Goal: Check status: Check status

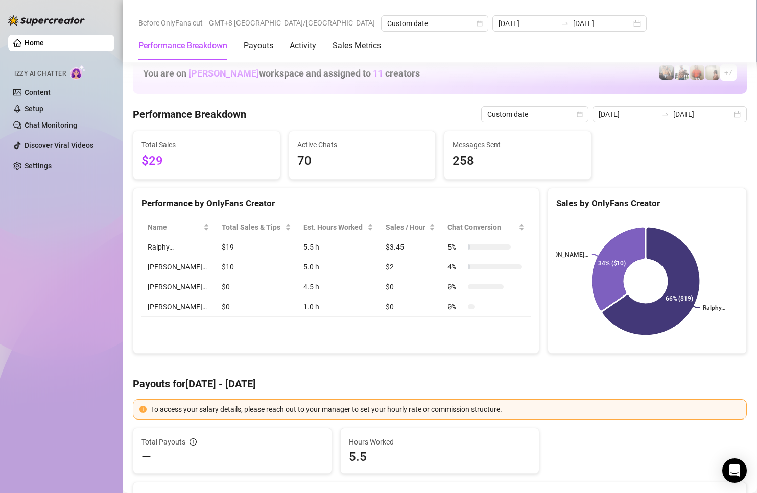
scroll to position [1277, 0]
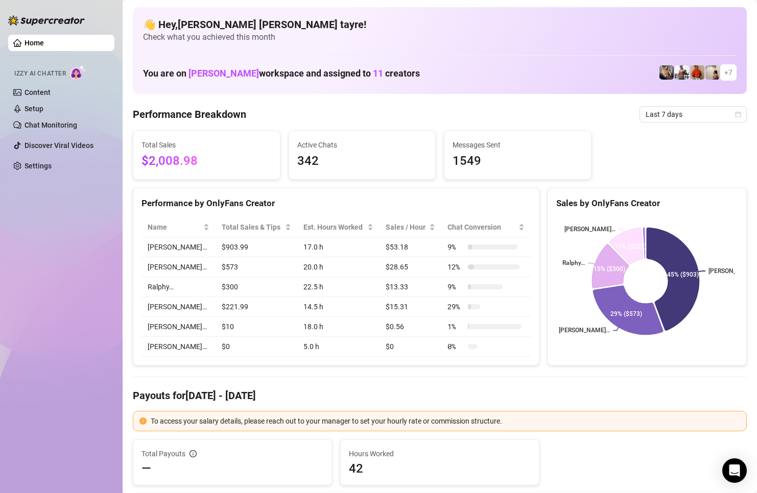
click at [69, 216] on div "Home Izzy AI Chatter Content Setup Chat Monitoring Discover Viral Videos Settin…" at bounding box center [61, 242] width 106 height 484
click at [58, 285] on div "Home Izzy AI Chatter Content Setup Chat Monitoring Discover Viral Videos Settin…" at bounding box center [61, 242] width 106 height 484
click at [662, 116] on span "Last 7 days" at bounding box center [693, 114] width 95 height 15
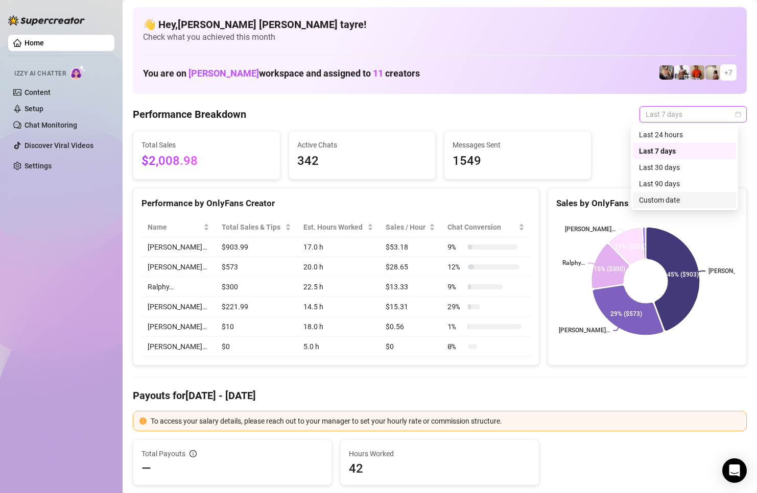
click at [654, 198] on div "Custom date" at bounding box center [684, 200] width 91 height 11
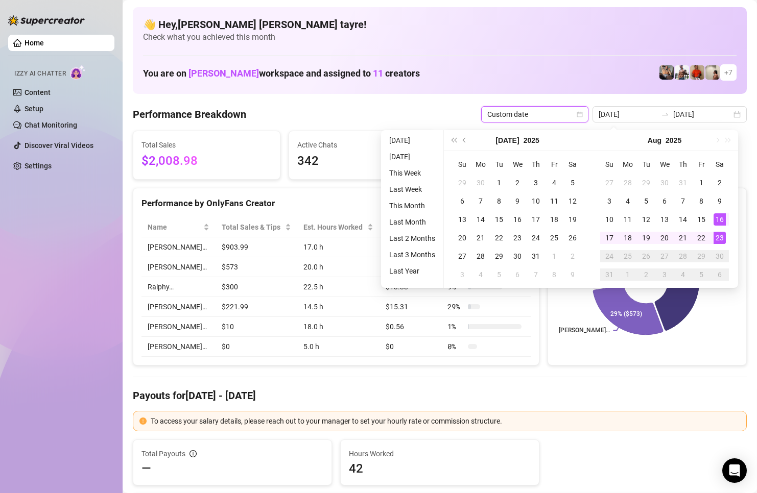
type input "[DATE]"
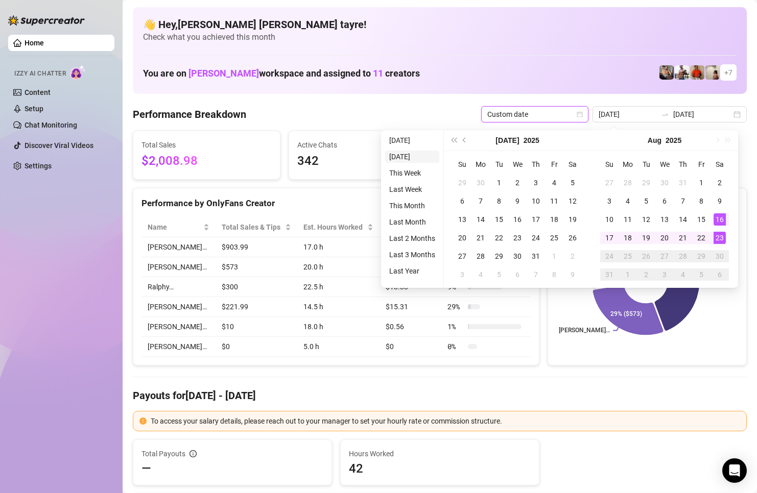
type input "[DATE]"
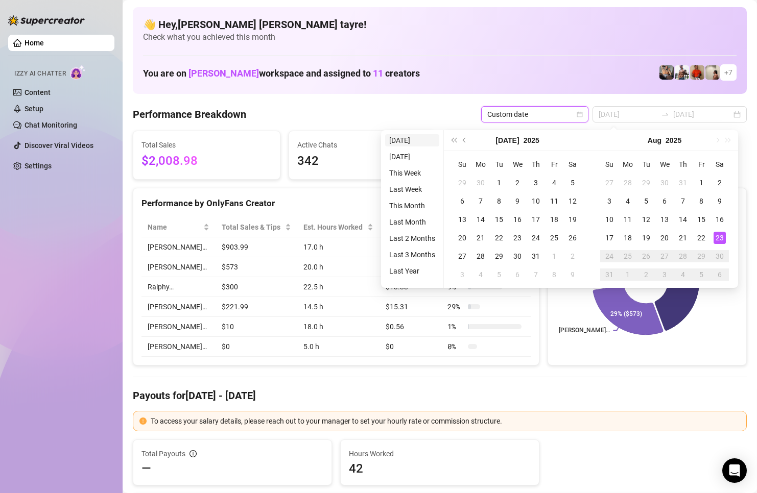
type input "[DATE]"
click at [405, 141] on li "[DATE]" at bounding box center [412, 140] width 54 height 12
type input "[DATE]"
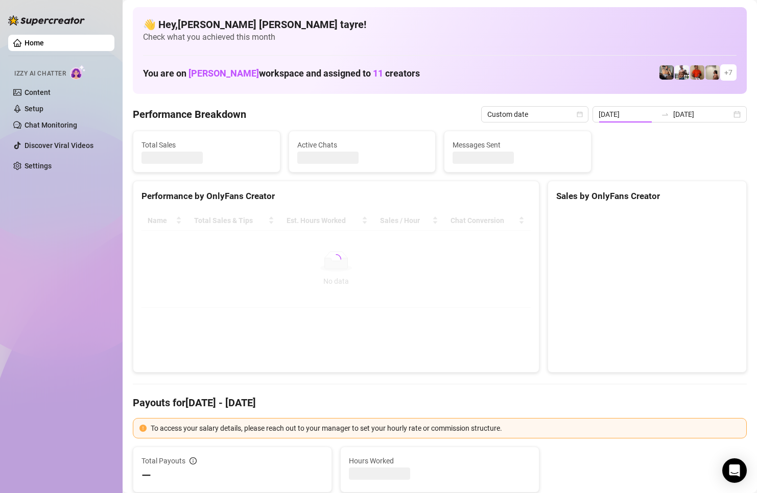
type input "[DATE]"
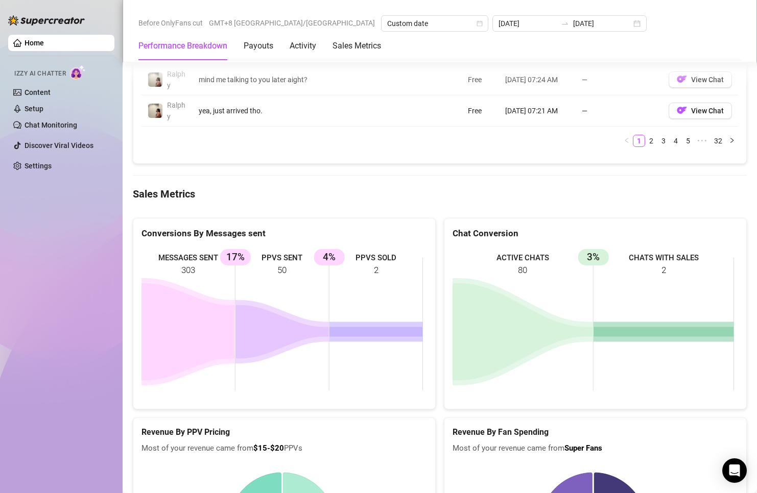
scroll to position [1303, 0]
